Goal: Navigation & Orientation: Find specific page/section

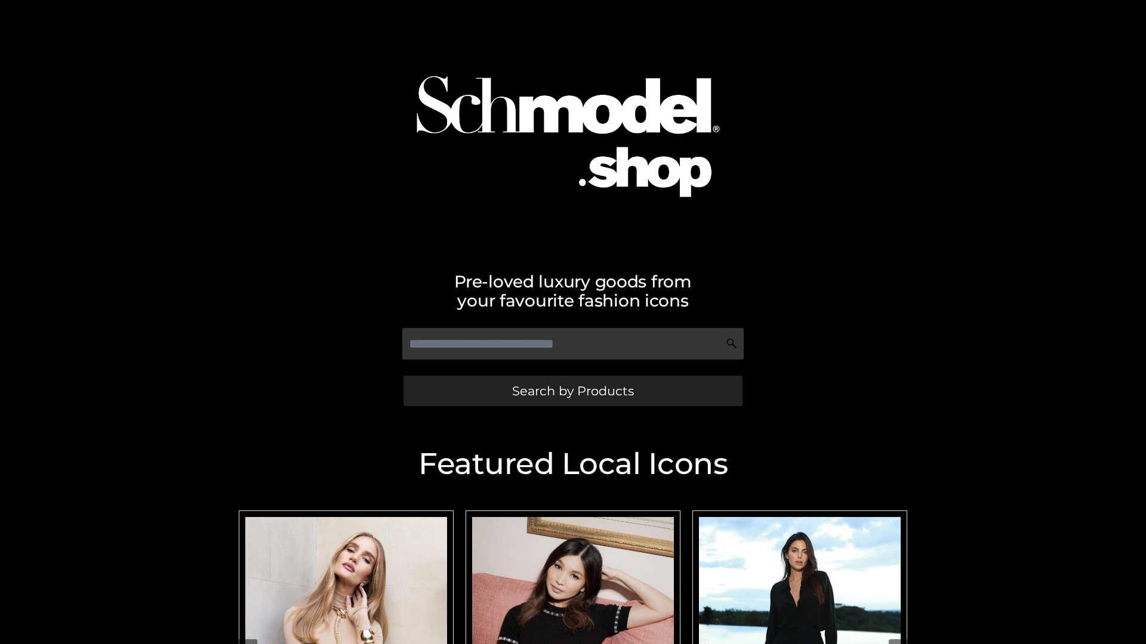
click at [572, 391] on span "Search by Products" at bounding box center [573, 391] width 122 height 13
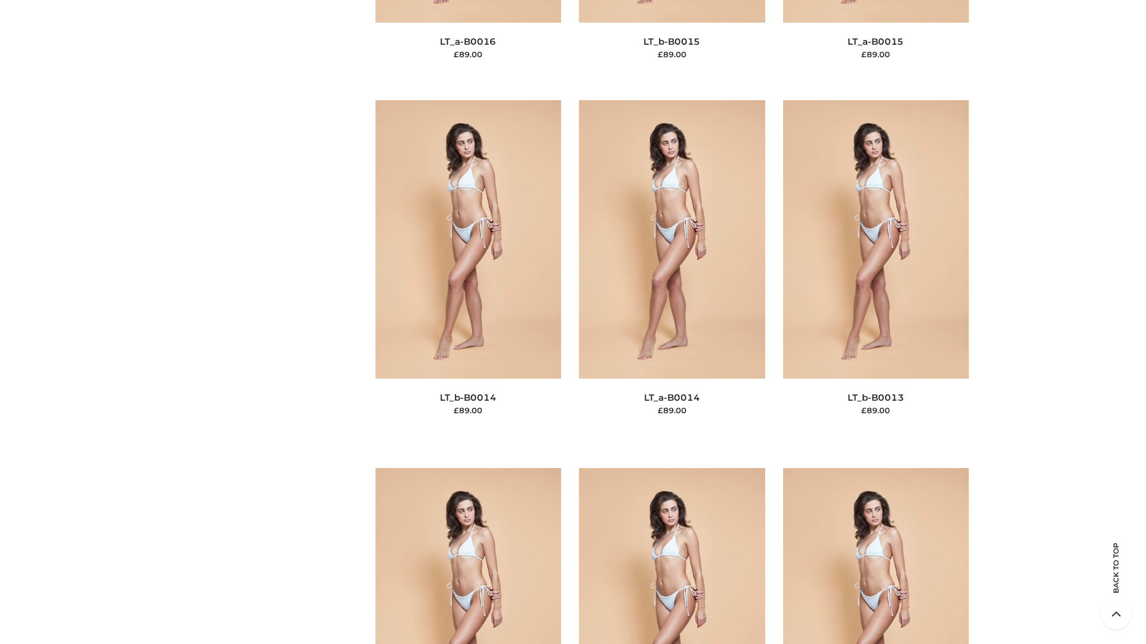
scroll to position [4243, 0]
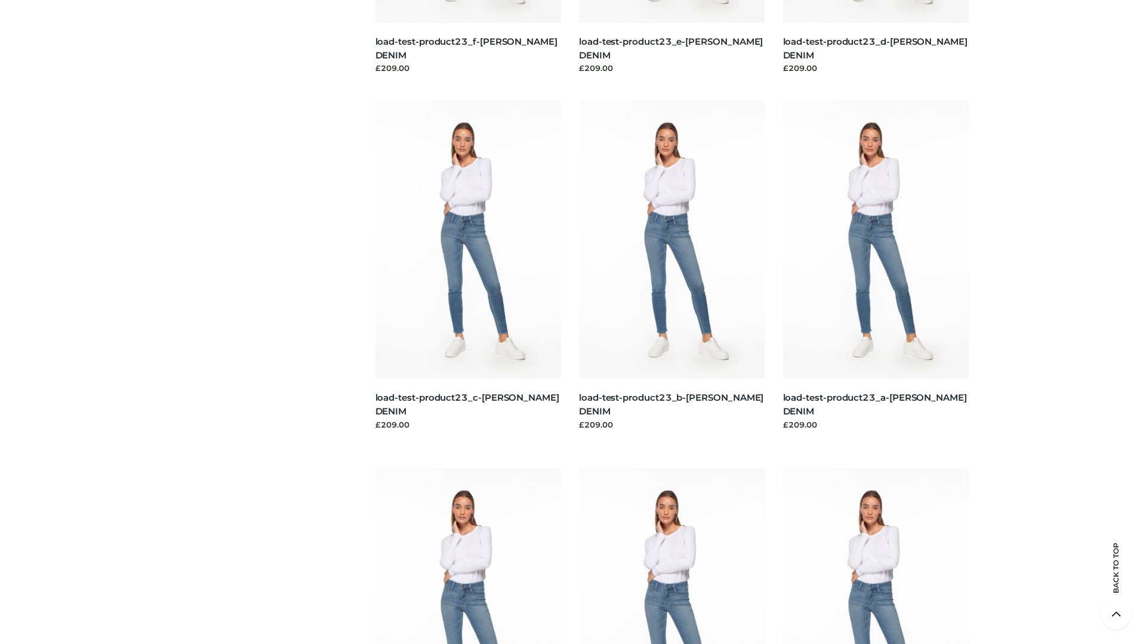
scroll to position [1047, 0]
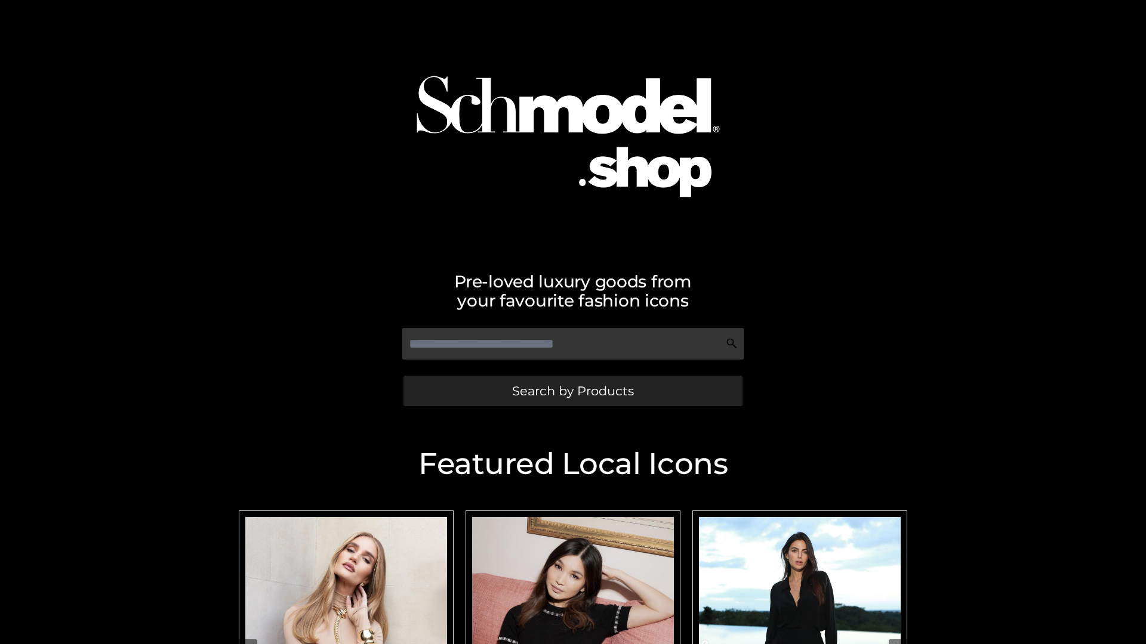
click at [572, 391] on span "Search by Products" at bounding box center [573, 391] width 122 height 13
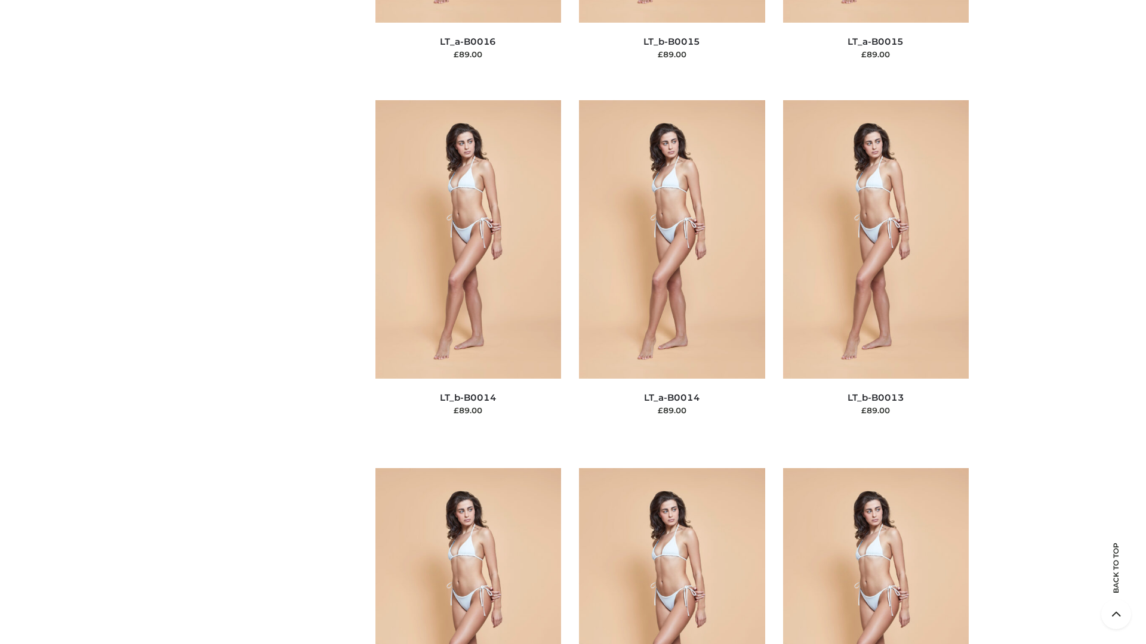
scroll to position [4243, 0]
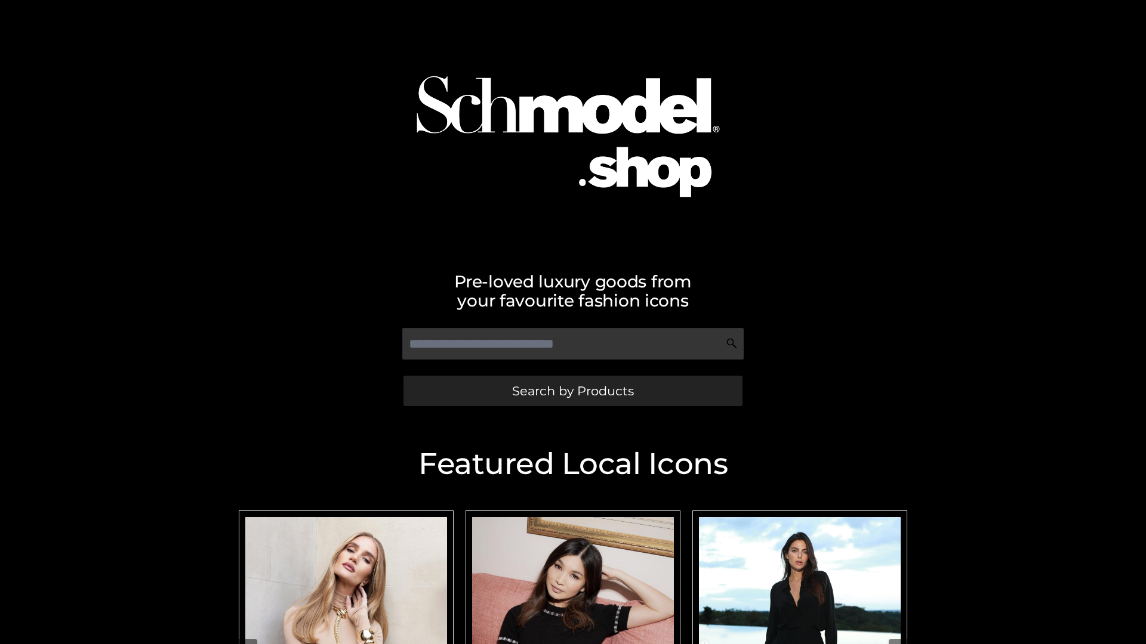
click at [572, 391] on span "Search by Products" at bounding box center [573, 391] width 122 height 13
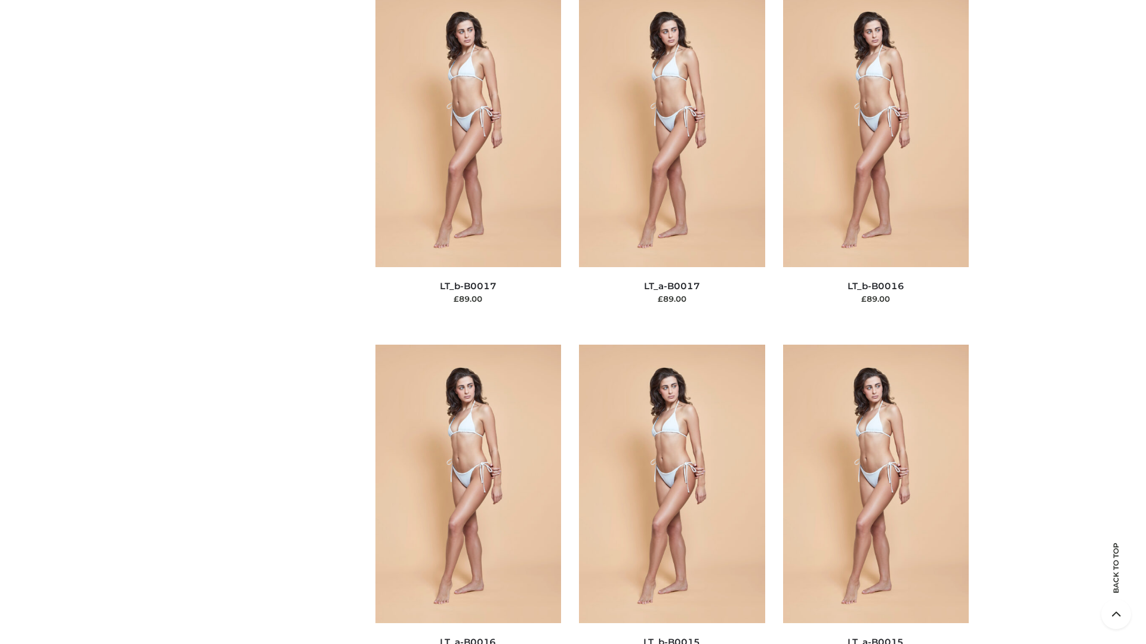
scroll to position [3921, 0]
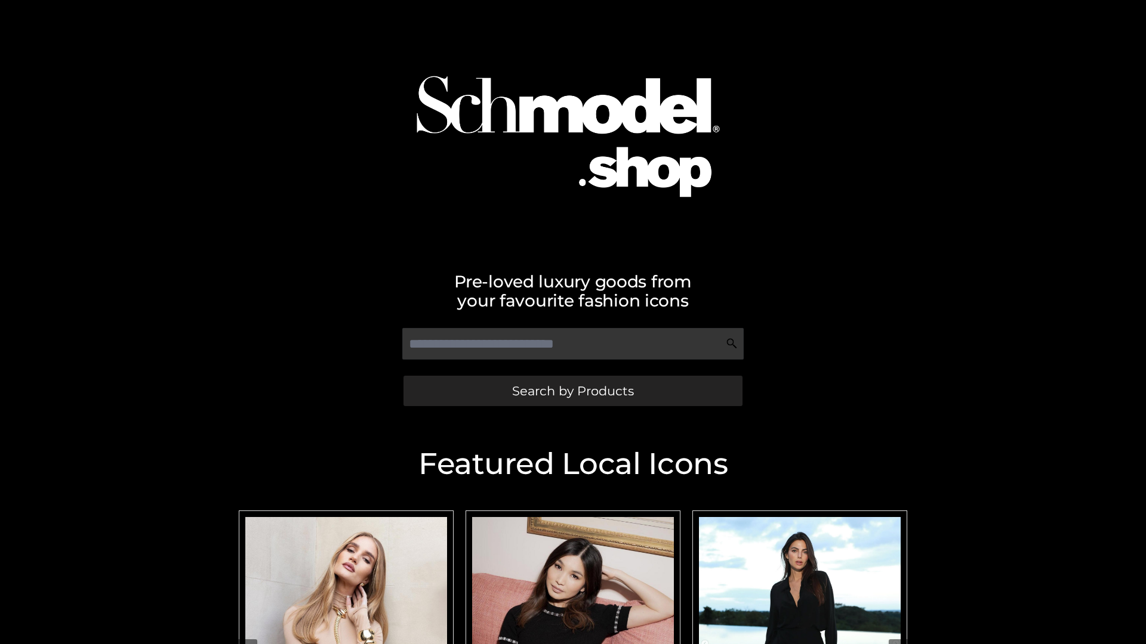
click at [572, 391] on span "Search by Products" at bounding box center [573, 391] width 122 height 13
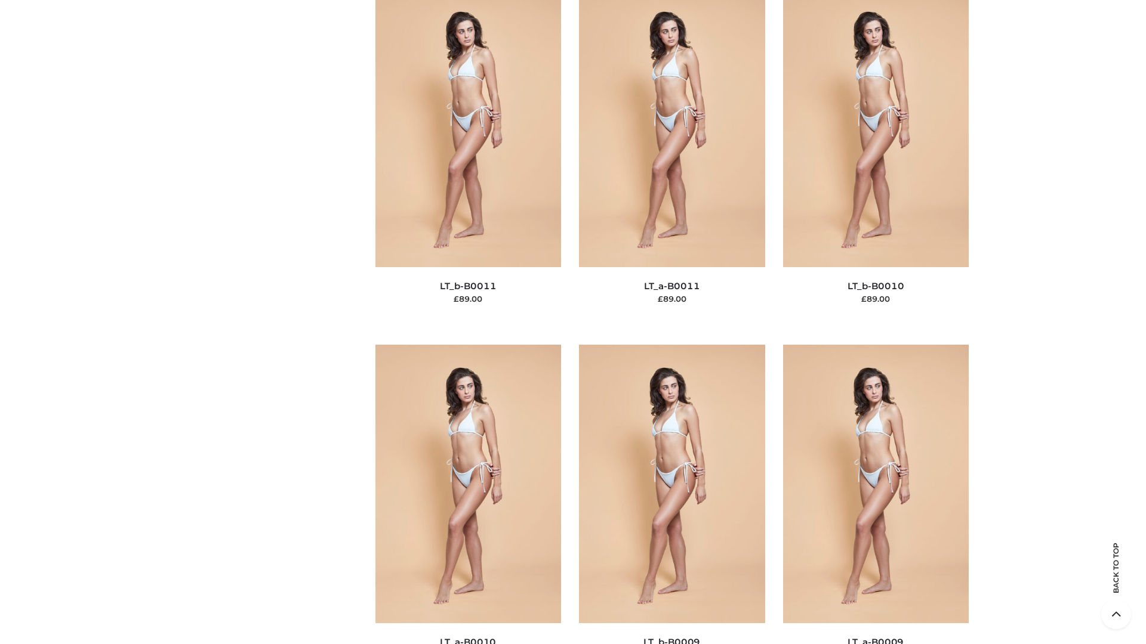
scroll to position [5359, 0]
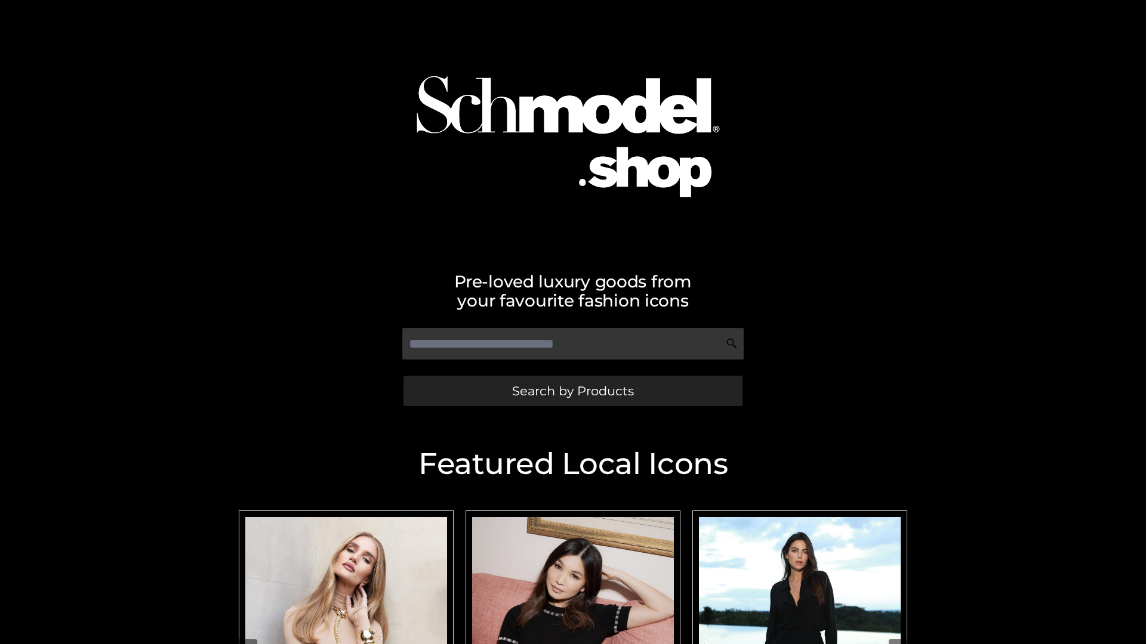
click at [572, 391] on span "Search by Products" at bounding box center [573, 391] width 122 height 13
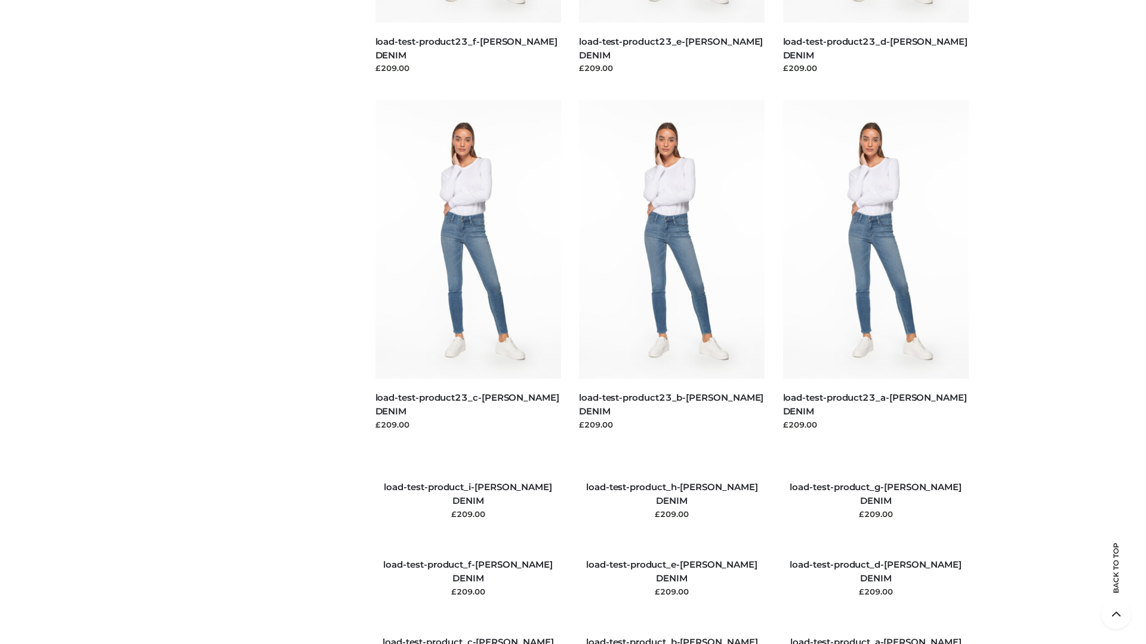
scroll to position [1369, 0]
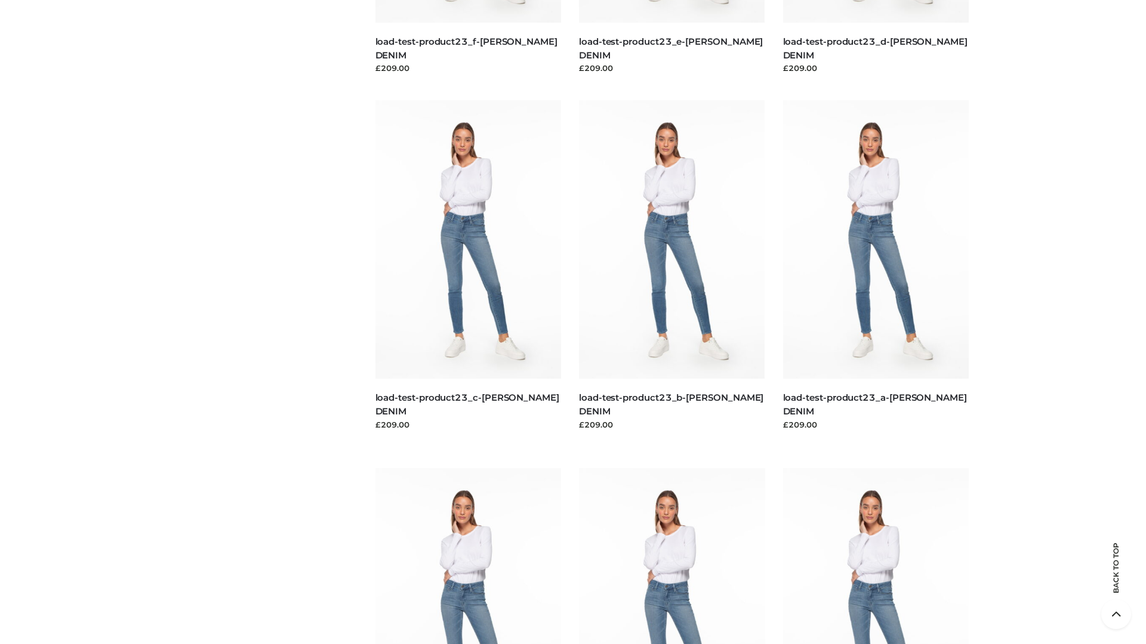
scroll to position [1047, 0]
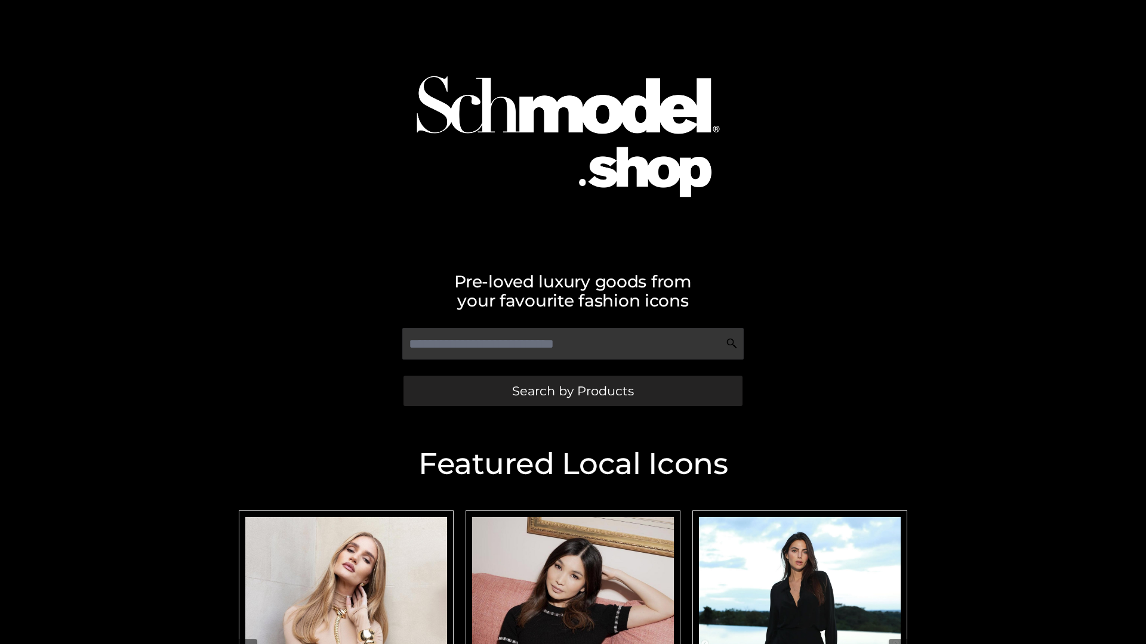
click at [572, 391] on span "Search by Products" at bounding box center [573, 391] width 122 height 13
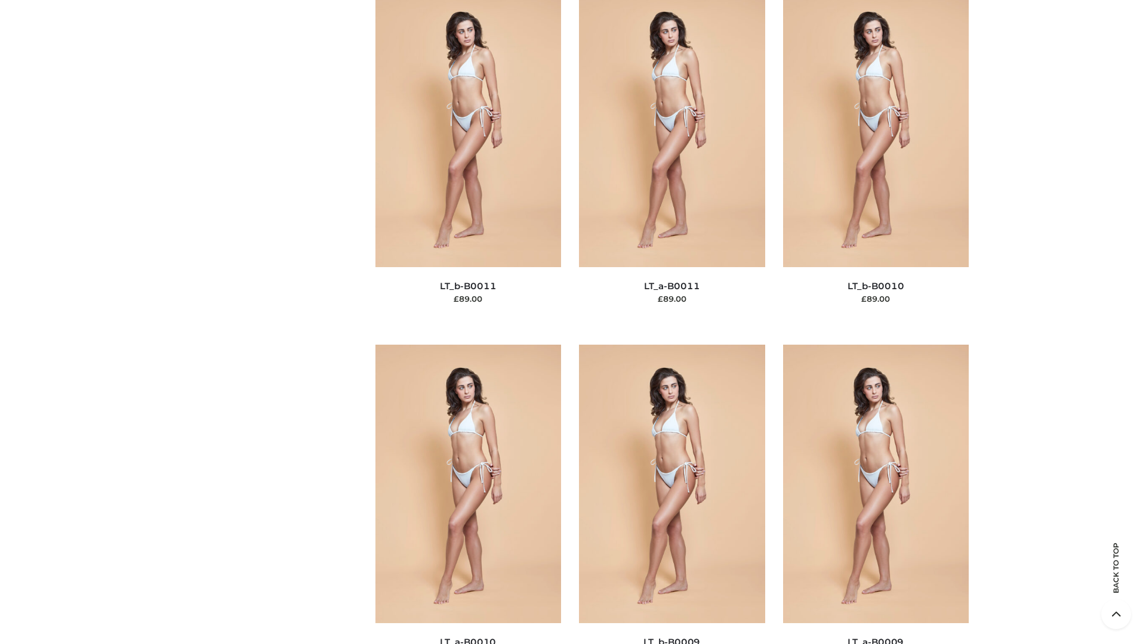
scroll to position [5359, 0]
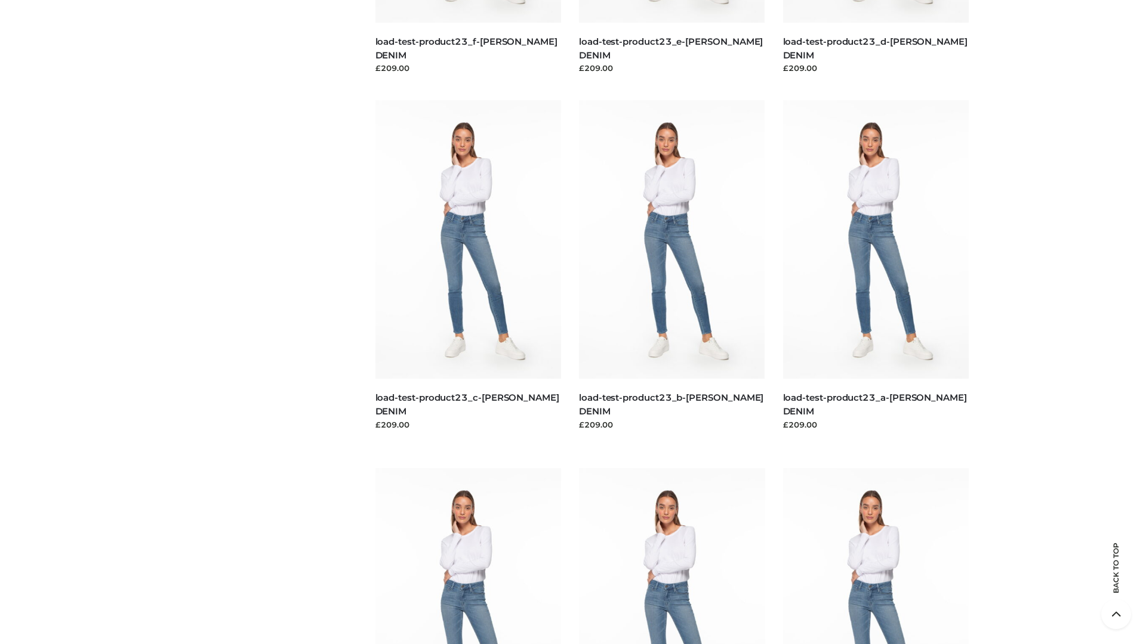
scroll to position [1047, 0]
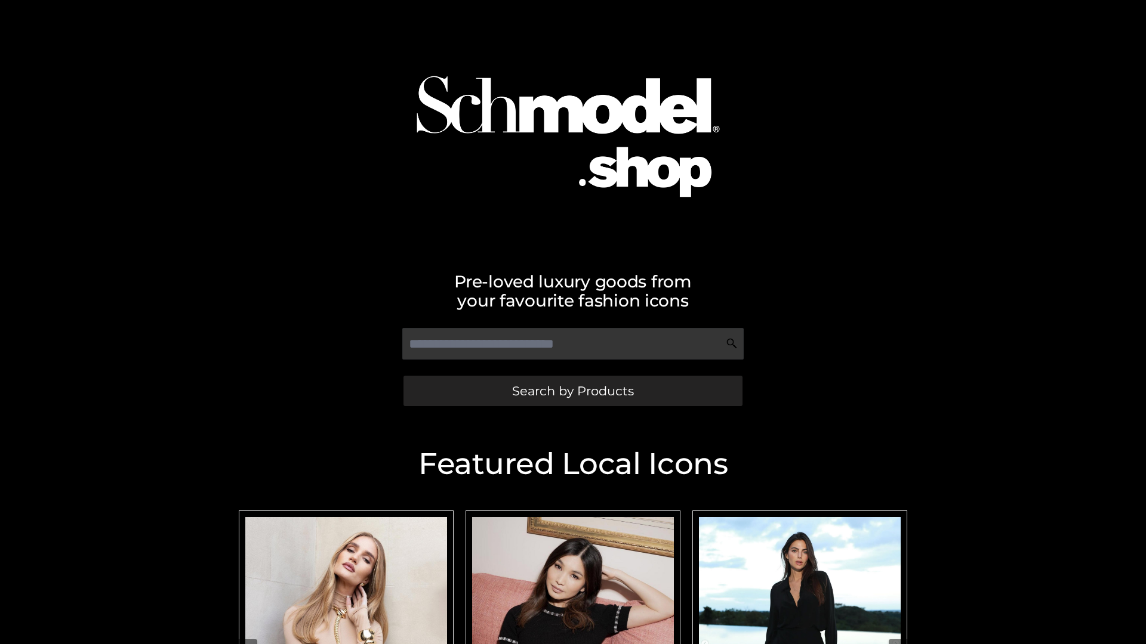
click at [572, 391] on span "Search by Products" at bounding box center [573, 391] width 122 height 13
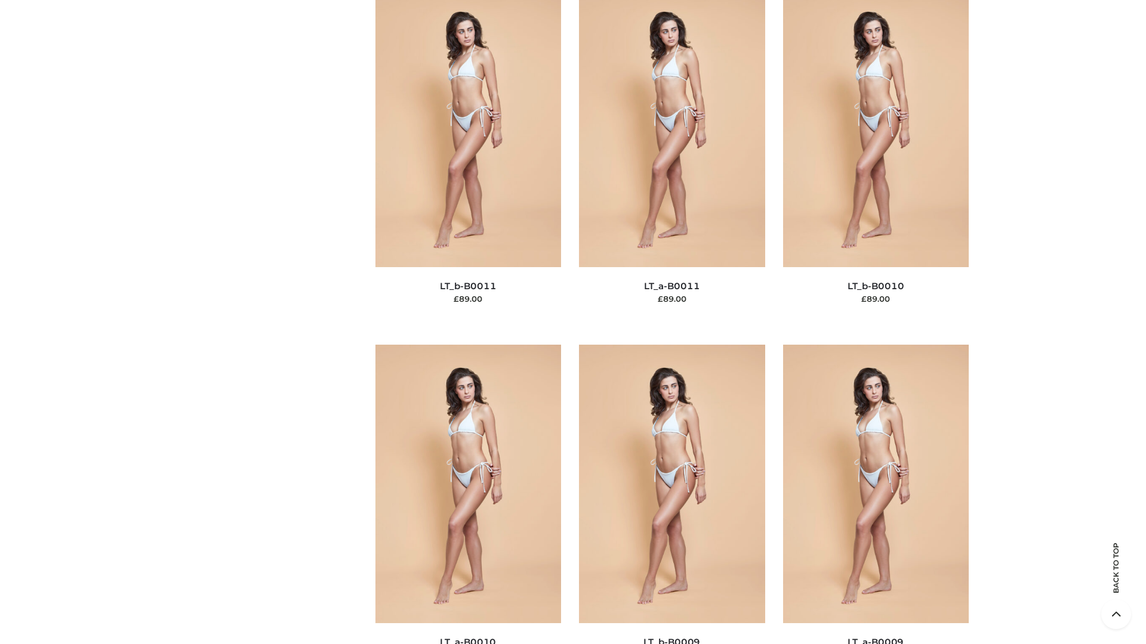
scroll to position [5359, 0]
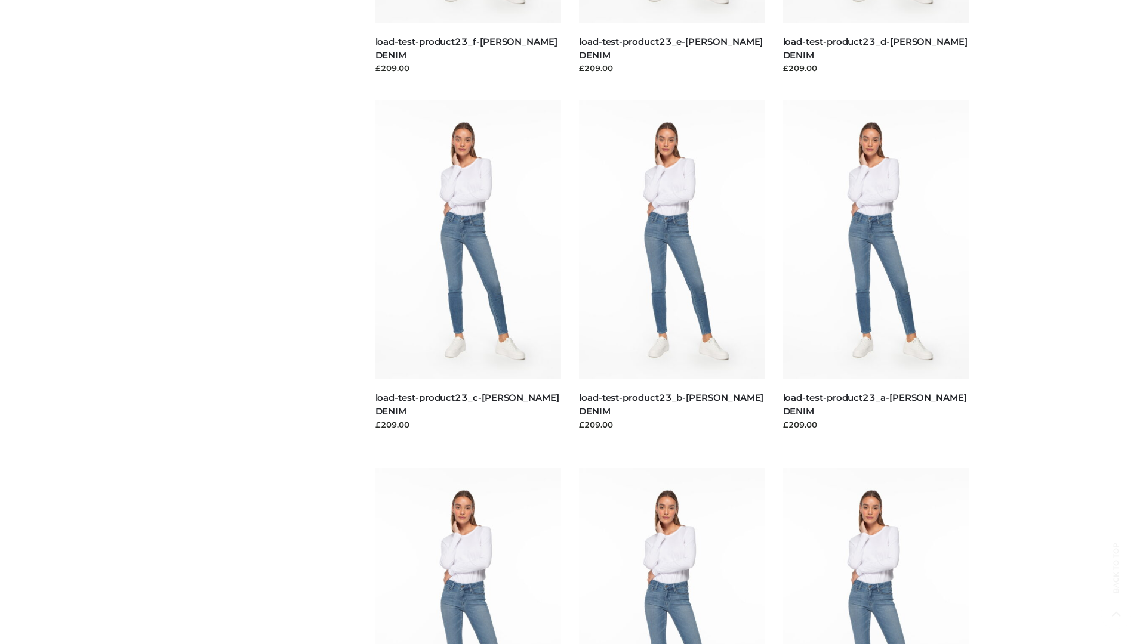
scroll to position [1047, 0]
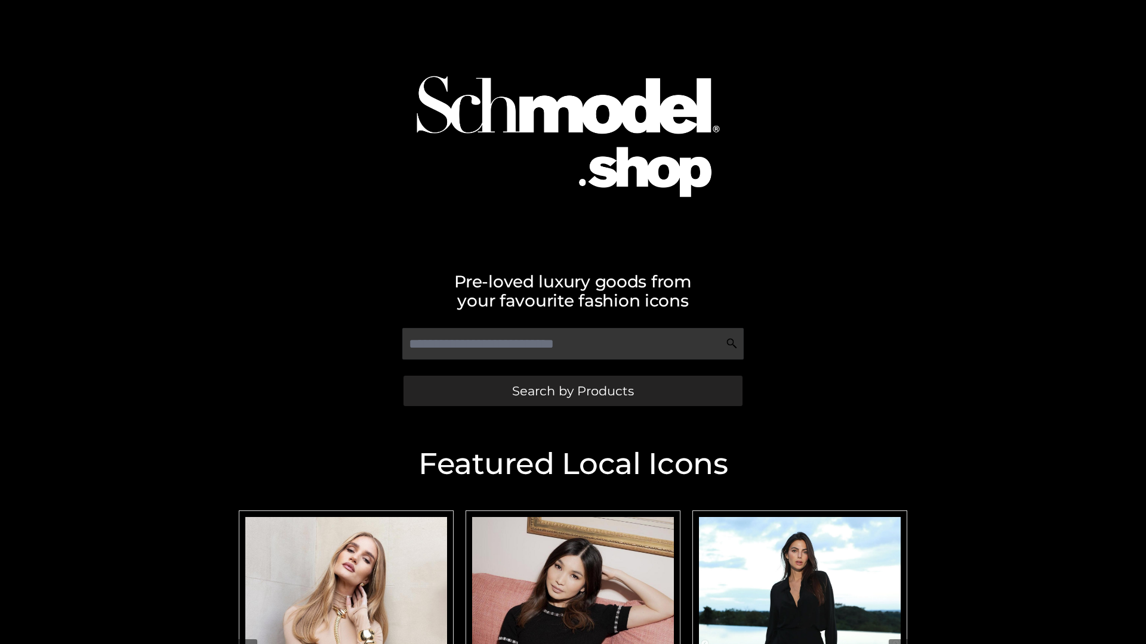
click at [572, 391] on span "Search by Products" at bounding box center [573, 391] width 122 height 13
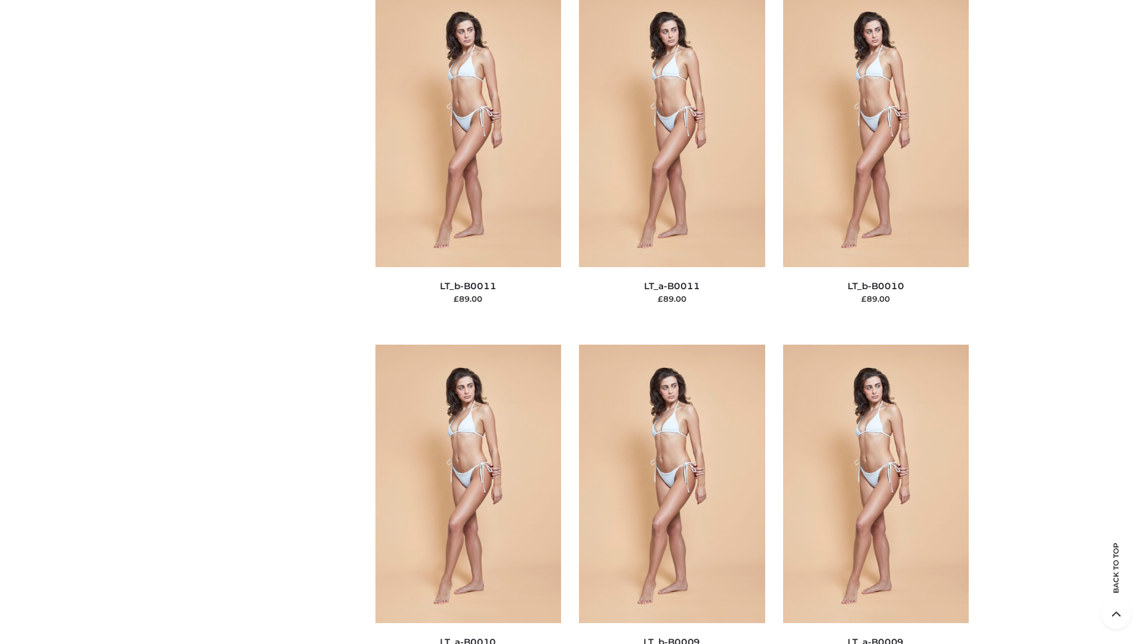
scroll to position [5359, 0]
